Goal: Task Accomplishment & Management: Use online tool/utility

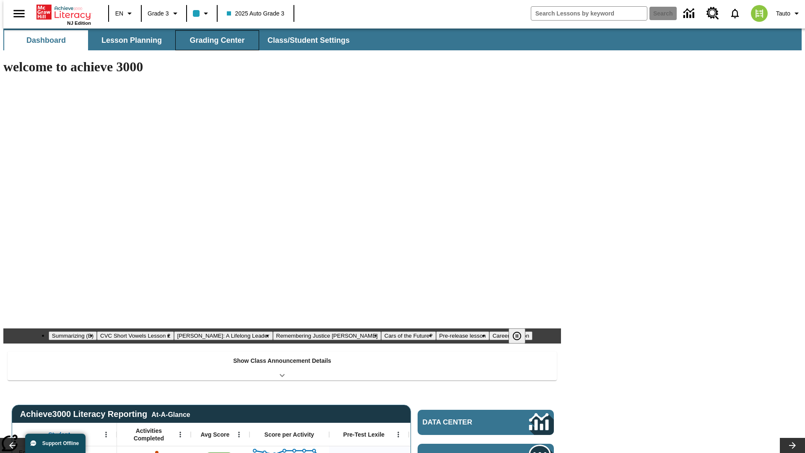
click at [214, 40] on span "Grading Center" at bounding box center [217, 41] width 55 height 10
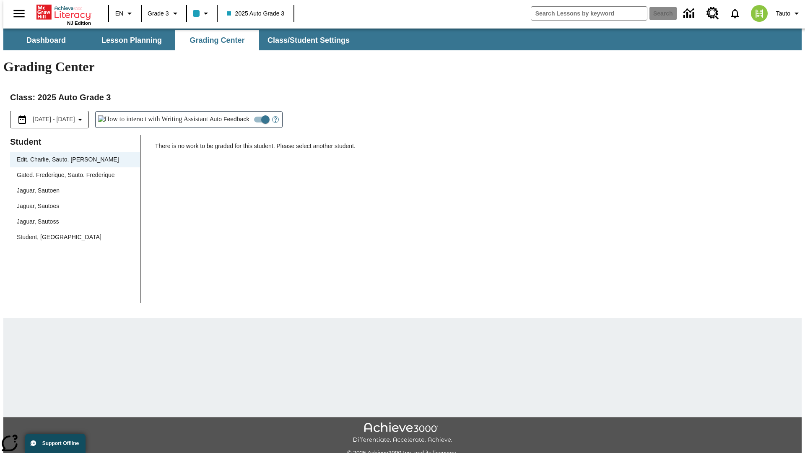
click at [72, 186] on div "Jaguar, Sautoen" at bounding box center [75, 190] width 117 height 9
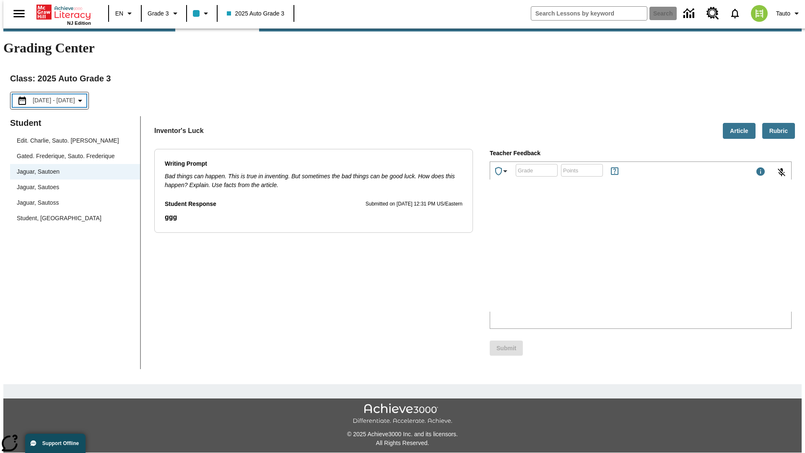
click at [613, 257] on p "Type your response here." at bounding box center [552, 257] width 119 height 8
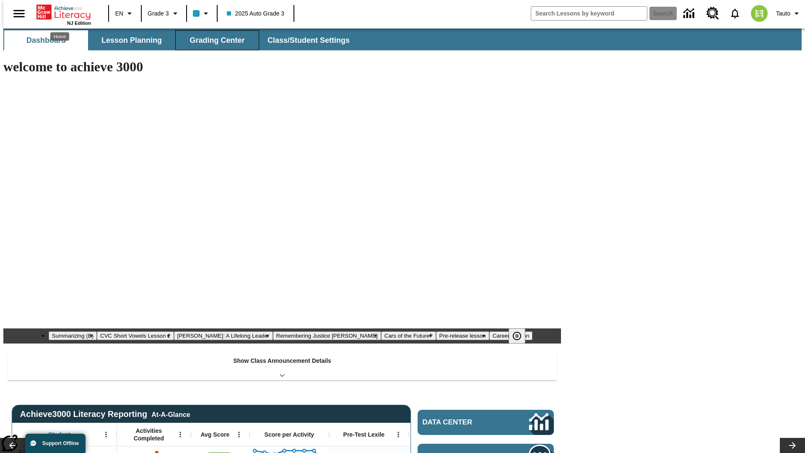
click at [214, 40] on span "Grading Center" at bounding box center [217, 41] width 55 height 10
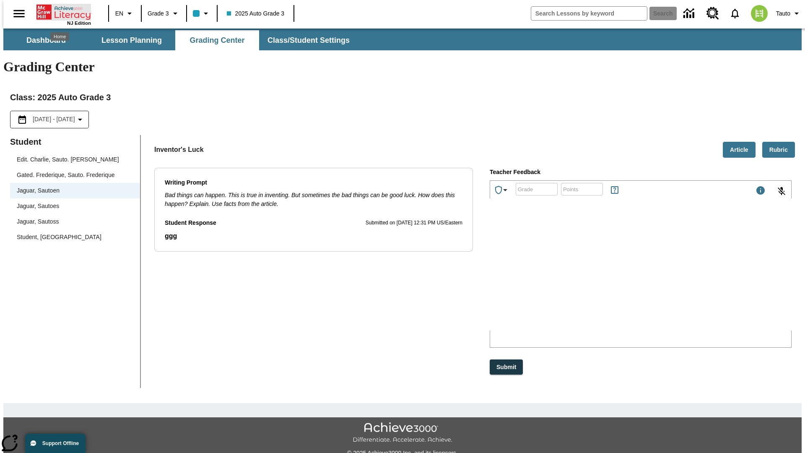
scroll to position [19, 0]
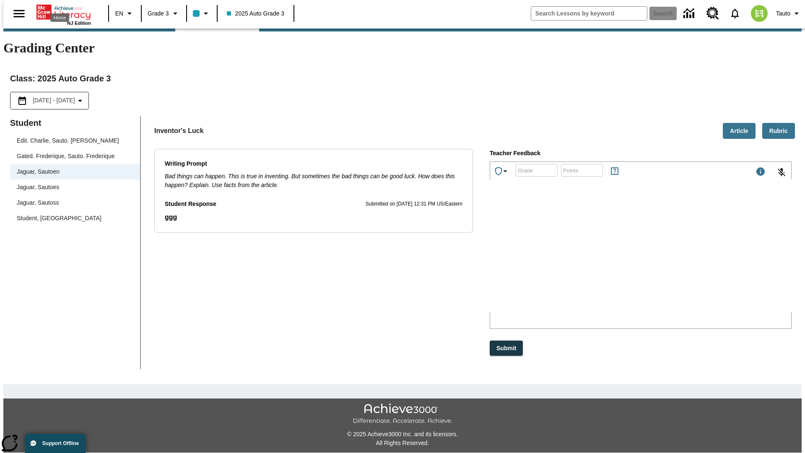
click at [613, 257] on p "rqqpn" at bounding box center [552, 257] width 119 height 8
